Goal: Transaction & Acquisition: Purchase product/service

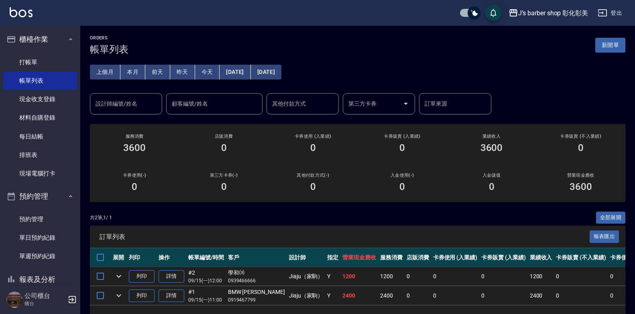
scroll to position [29, 0]
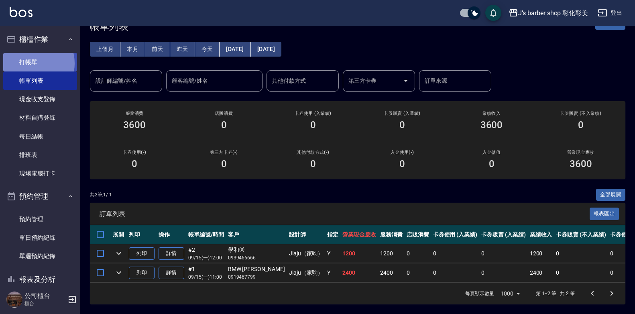
click at [31, 63] on link "打帳單" at bounding box center [40, 62] width 74 height 18
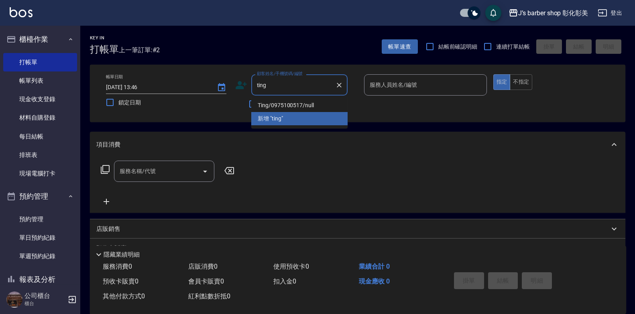
click at [290, 105] on li "Ting/0975100517/null" at bounding box center [299, 105] width 96 height 13
click at [290, 105] on div "不留客資" at bounding box center [291, 104] width 112 height 17
type input "Ting/0975100517/null"
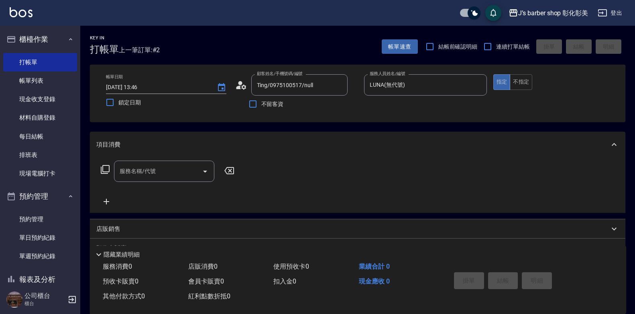
type input "LUNA(無代號)"
click at [206, 168] on icon "Open" at bounding box center [205, 172] width 10 height 10
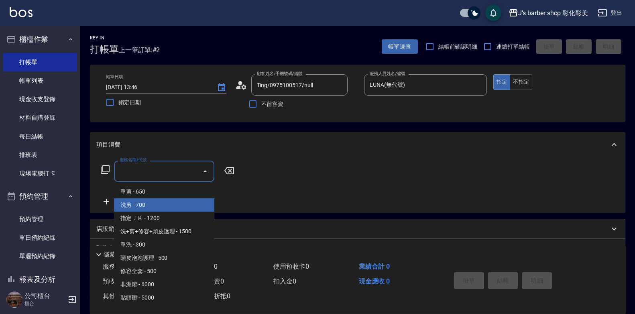
click at [169, 204] on span "洗剪 - 700" at bounding box center [164, 204] width 100 height 13
type input "洗剪(101)"
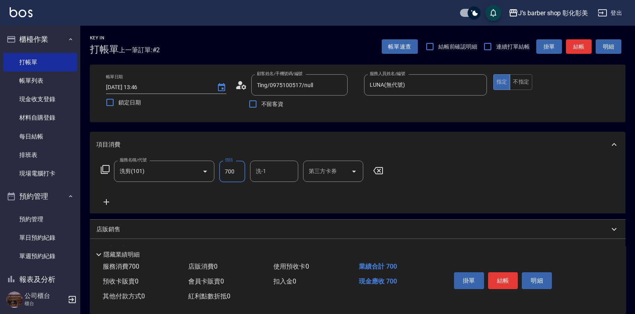
click at [236, 174] on input "700" at bounding box center [232, 172] width 26 height 22
type input "800"
click at [264, 169] on div "洗-1 洗-1" at bounding box center [274, 171] width 48 height 21
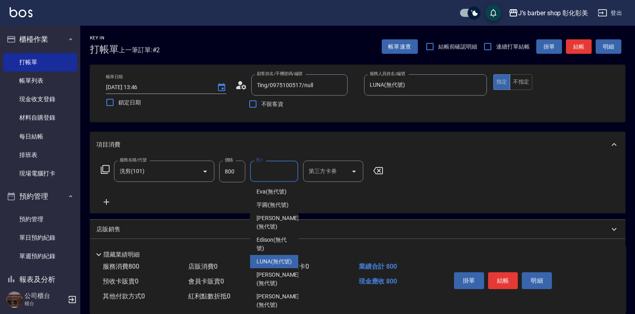
click at [279, 266] on span "LUNA (無代號)" at bounding box center [274, 261] width 35 height 8
type input "LUNA(無代號)"
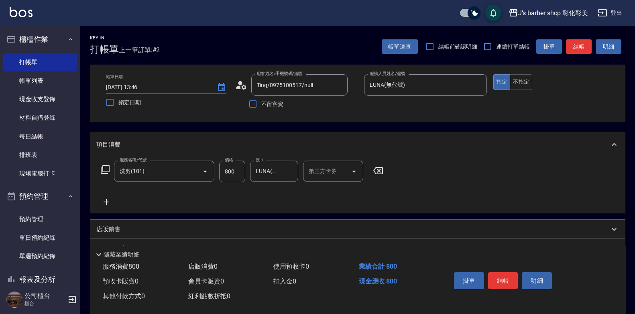
click at [279, 270] on div "使用預收卡 0" at bounding box center [313, 266] width 86 height 15
click at [498, 272] on button "結帳" at bounding box center [503, 280] width 30 height 17
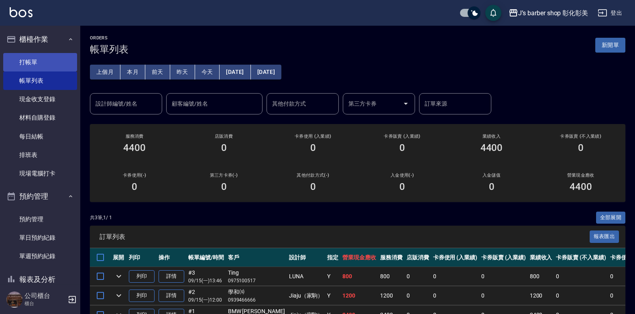
click at [42, 59] on link "打帳單" at bounding box center [40, 62] width 74 height 18
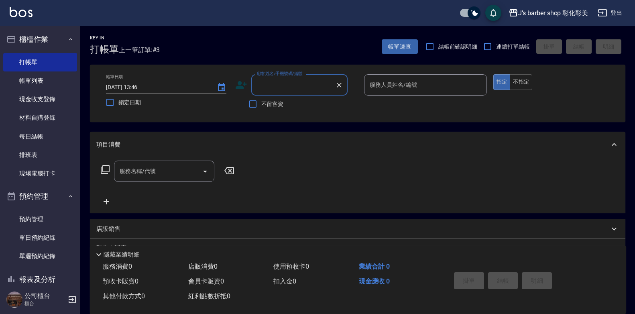
click at [296, 93] on div "顧客姓名/手機號碼/編號" at bounding box center [299, 84] width 96 height 21
click at [310, 108] on li "張/0968775822/null" at bounding box center [299, 105] width 96 height 13
type input "張/0968775822/null"
type input "LUNA(無代號)"
click at [172, 169] on input "服務名稱/代號" at bounding box center [158, 171] width 81 height 14
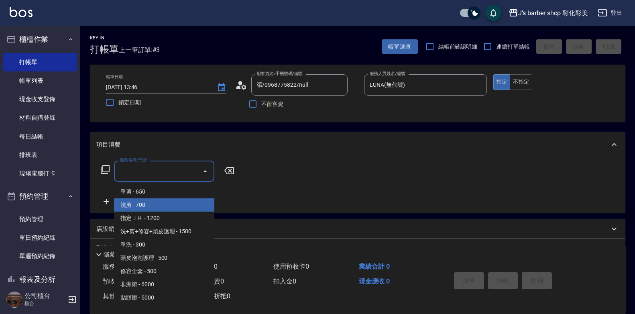
click at [173, 204] on span "洗剪 - 700" at bounding box center [164, 204] width 100 height 13
type input "洗剪(101)"
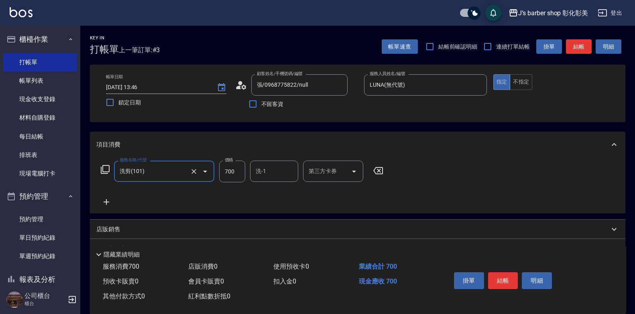
click at [236, 170] on input "700" at bounding box center [232, 172] width 26 height 22
type input "800"
click at [270, 174] on input "洗-1" at bounding box center [274, 171] width 41 height 14
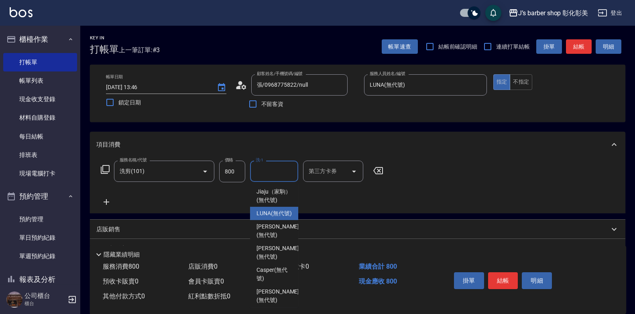
click at [278, 218] on span "LUNA (無代號)" at bounding box center [274, 213] width 35 height 8
click at [278, 230] on div "店販銷售" at bounding box center [352, 229] width 513 height 8
type input "LUNA(無代號)"
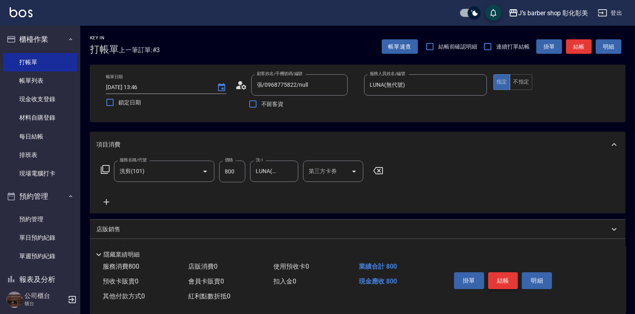
click at [492, 272] on button "結帳" at bounding box center [503, 280] width 30 height 17
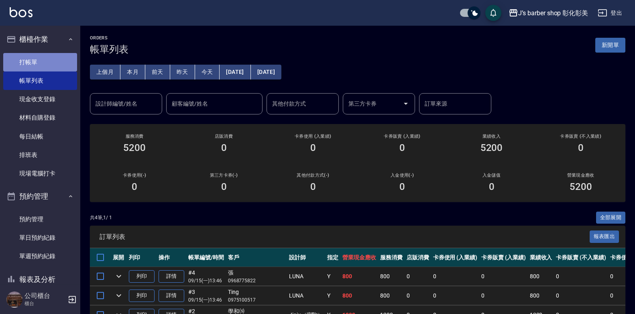
click at [41, 59] on link "打帳單" at bounding box center [40, 62] width 74 height 18
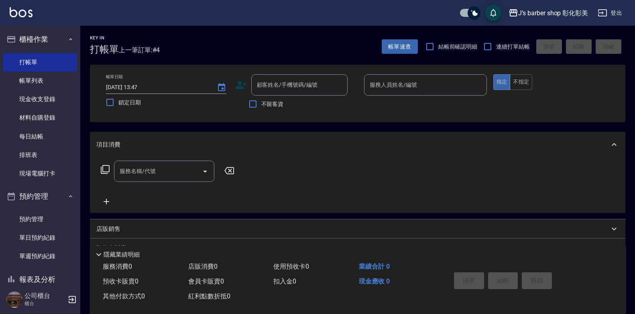
click at [270, 98] on label "不留客資" at bounding box center [264, 104] width 39 height 17
click at [261, 98] on input "不留客資" at bounding box center [253, 104] width 17 height 17
checkbox input "true"
drag, startPoint x: 533, startPoint y: 78, endPoint x: 521, endPoint y: 78, distance: 11.7
click at [529, 78] on div "指定 不指定" at bounding box center [555, 82] width 123 height 16
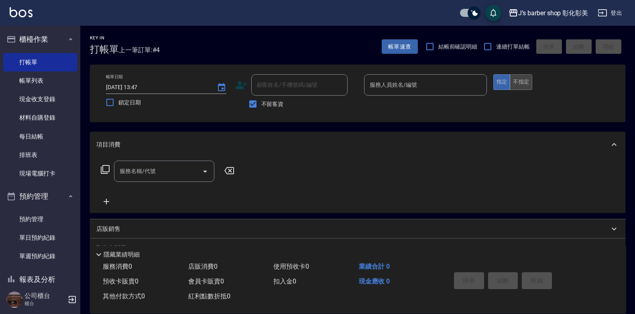
click at [520, 78] on button "不指定" at bounding box center [521, 82] width 22 height 16
click at [453, 78] on input "服務人員姓名/編號" at bounding box center [426, 85] width 116 height 14
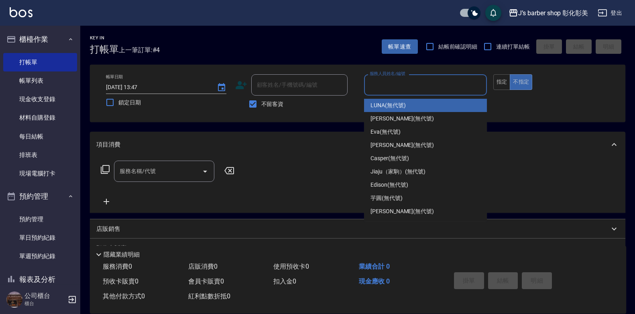
click at [424, 103] on div "LUNA (無代號)" at bounding box center [425, 105] width 123 height 13
type input "LUNA(無代號)"
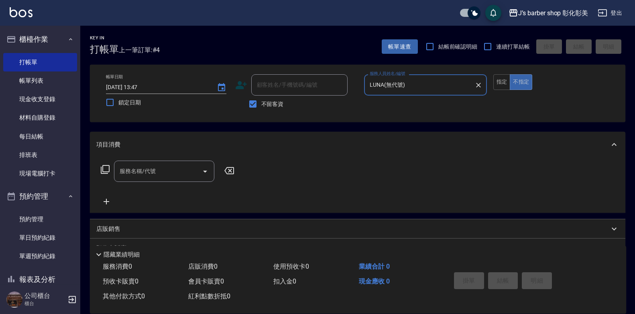
click at [163, 171] on input "服務名稱/代號" at bounding box center [158, 171] width 81 height 14
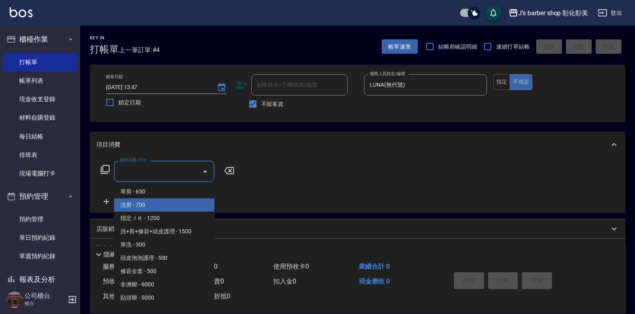
click at [159, 200] on span "洗剪 - 700" at bounding box center [164, 204] width 100 height 13
type input "洗剪(101)"
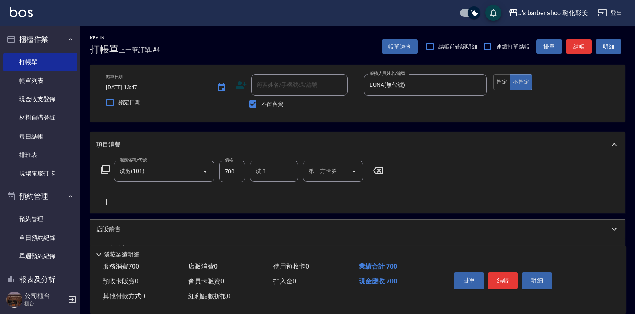
click at [246, 163] on div "服務名稱/代號 洗剪(101) 服務名稱/代號 價格 700 價格 洗-1 洗-1 第三方卡券 第三方卡券" at bounding box center [358, 185] width 536 height 56
click at [241, 170] on input "700" at bounding box center [232, 172] width 26 height 22
type input "800"
click at [273, 184] on div "服務名稱/代號 洗剪(101) 服務名稱/代號 價格 800 價格 洗-1 洗-1 第三方卡券 第三方卡券" at bounding box center [242, 184] width 292 height 46
click at [274, 179] on div "洗-1" at bounding box center [274, 171] width 48 height 21
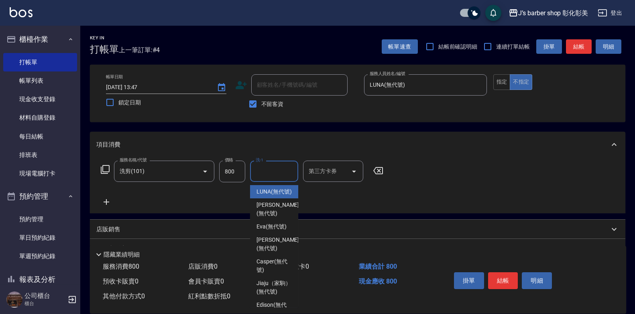
click at [278, 196] on span "LUNA (無代號)" at bounding box center [274, 192] width 35 height 8
type input "LUNA(無代號)"
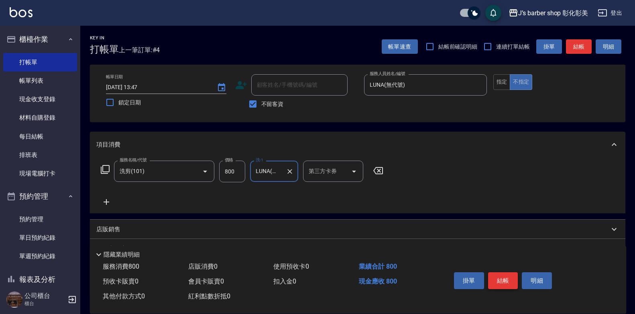
click at [509, 275] on button "結帳" at bounding box center [503, 280] width 30 height 17
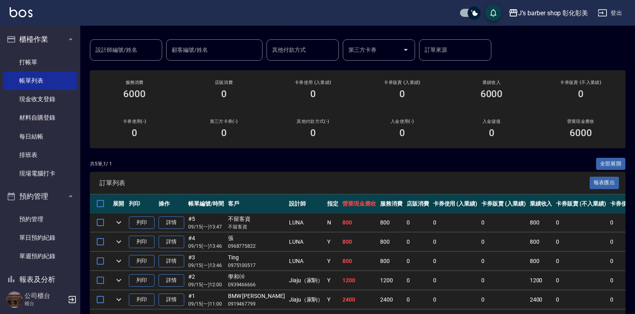
scroll to position [80, 0]
